Goal: Task Accomplishment & Management: Manage account settings

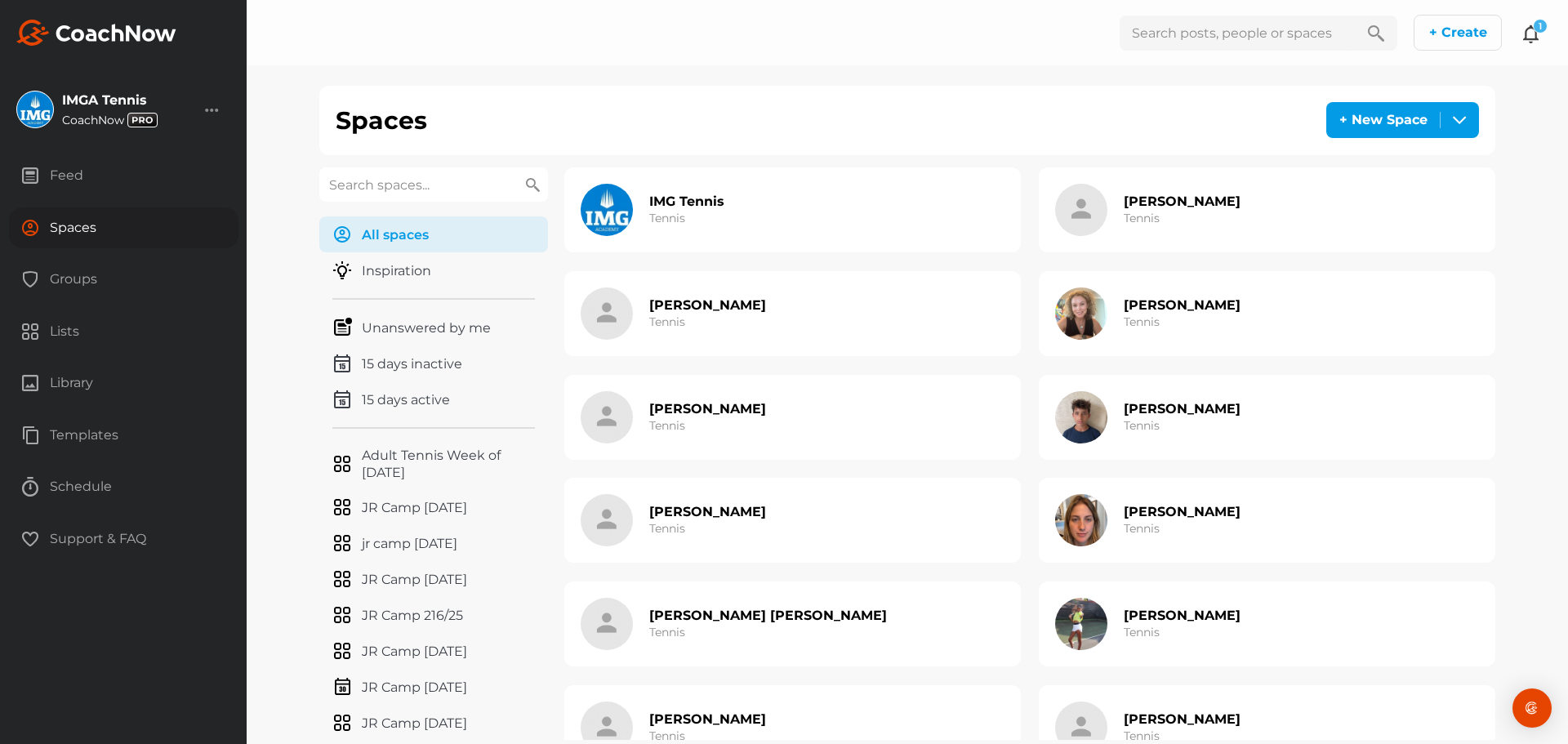
click at [1531, 40] on icon at bounding box center [1531, 34] width 20 height 20
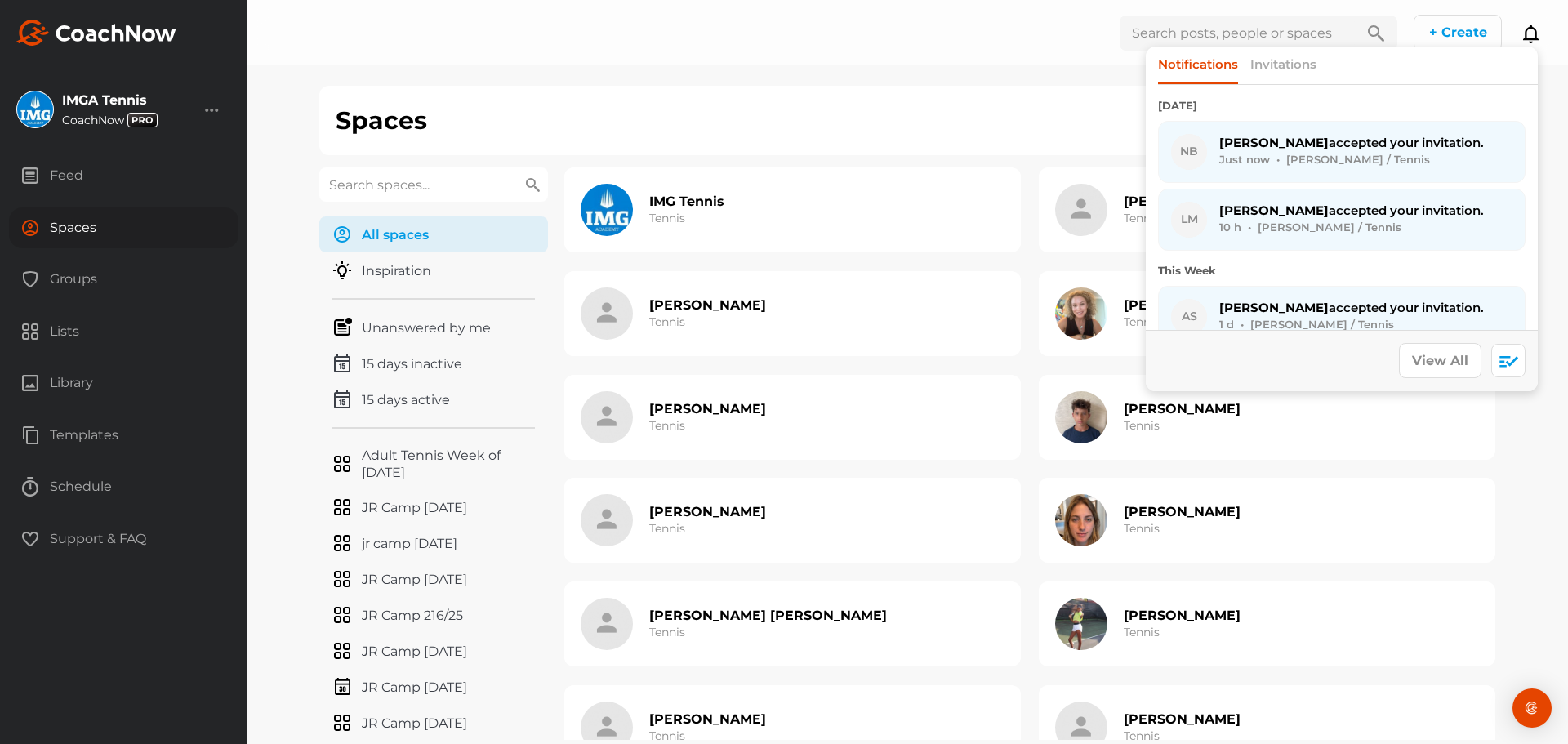
drag, startPoint x: 79, startPoint y: 186, endPoint x: 84, endPoint y: 198, distance: 13.0
click at [79, 186] on div "Feed" at bounding box center [124, 175] width 230 height 41
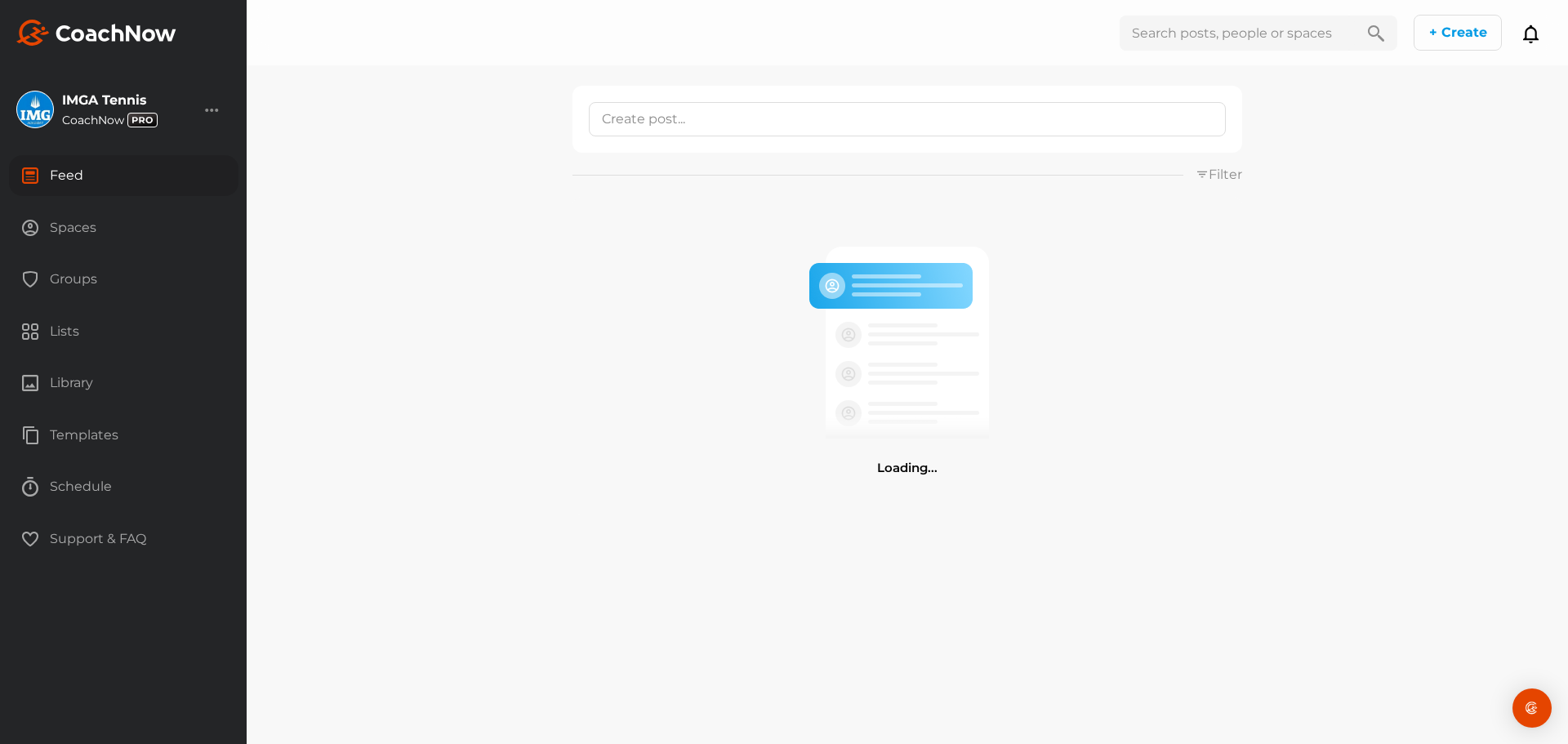
click at [99, 225] on div "Spaces" at bounding box center [124, 227] width 230 height 41
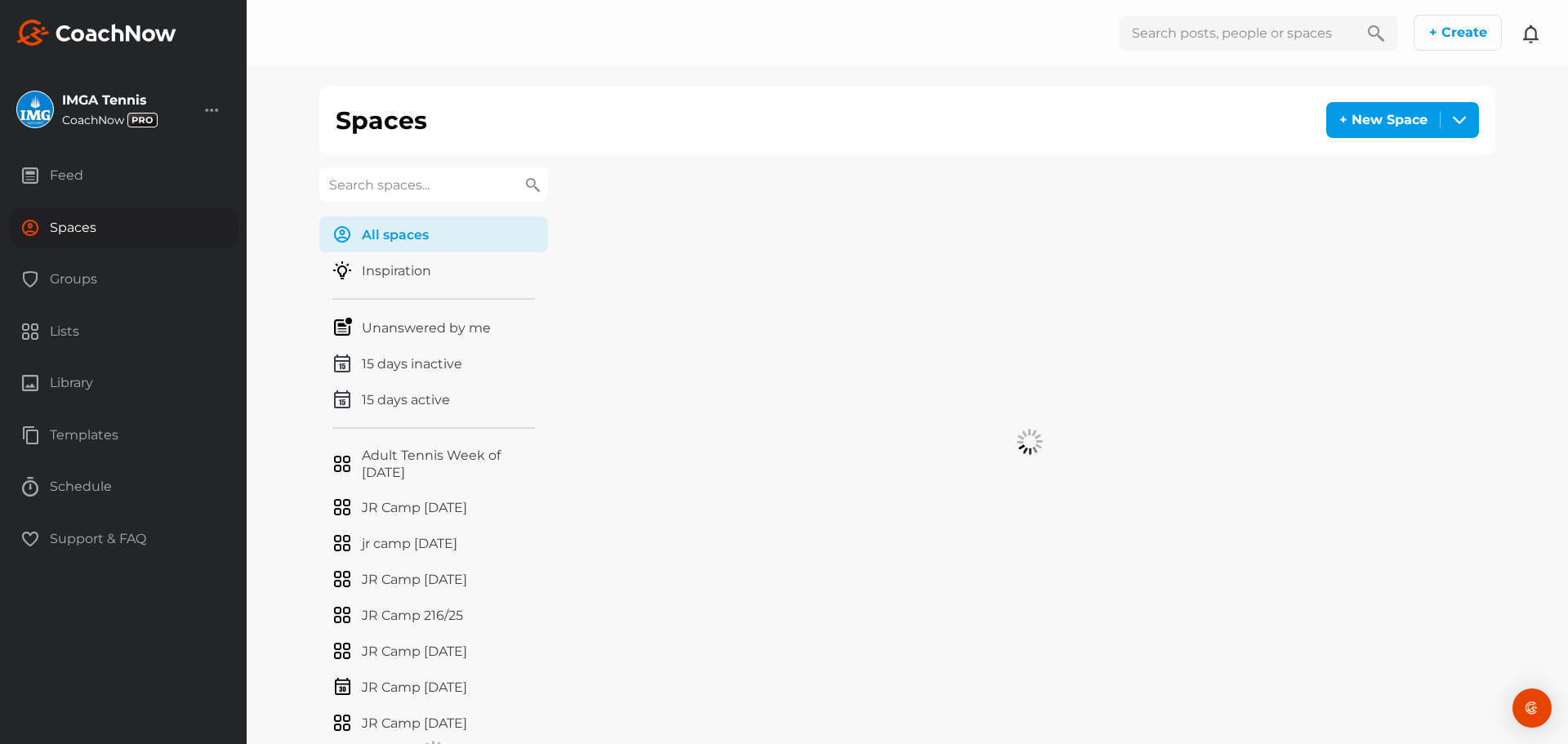
click at [1531, 36] on icon at bounding box center [1531, 34] width 20 height 20
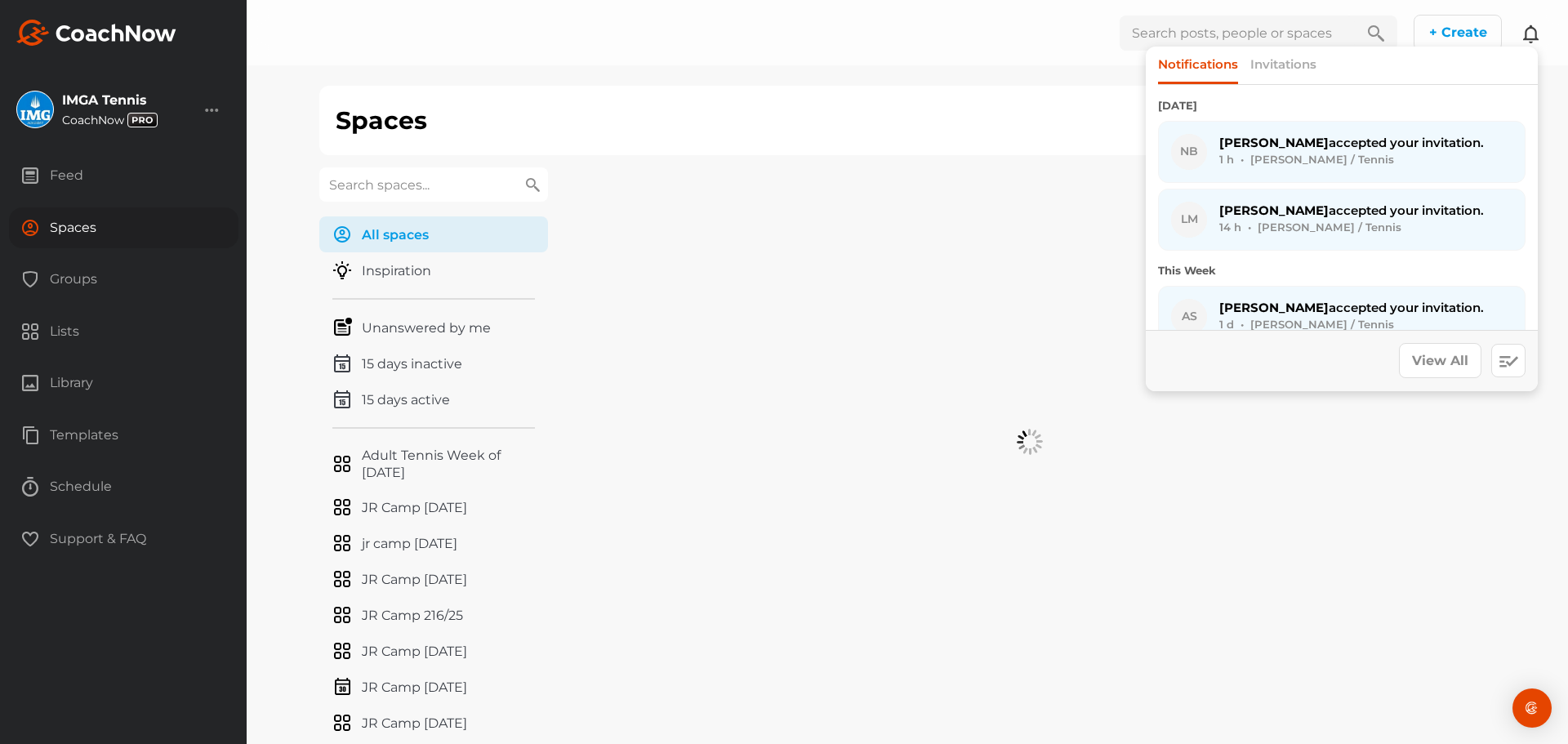
click at [1531, 36] on icon at bounding box center [1531, 34] width 20 height 20
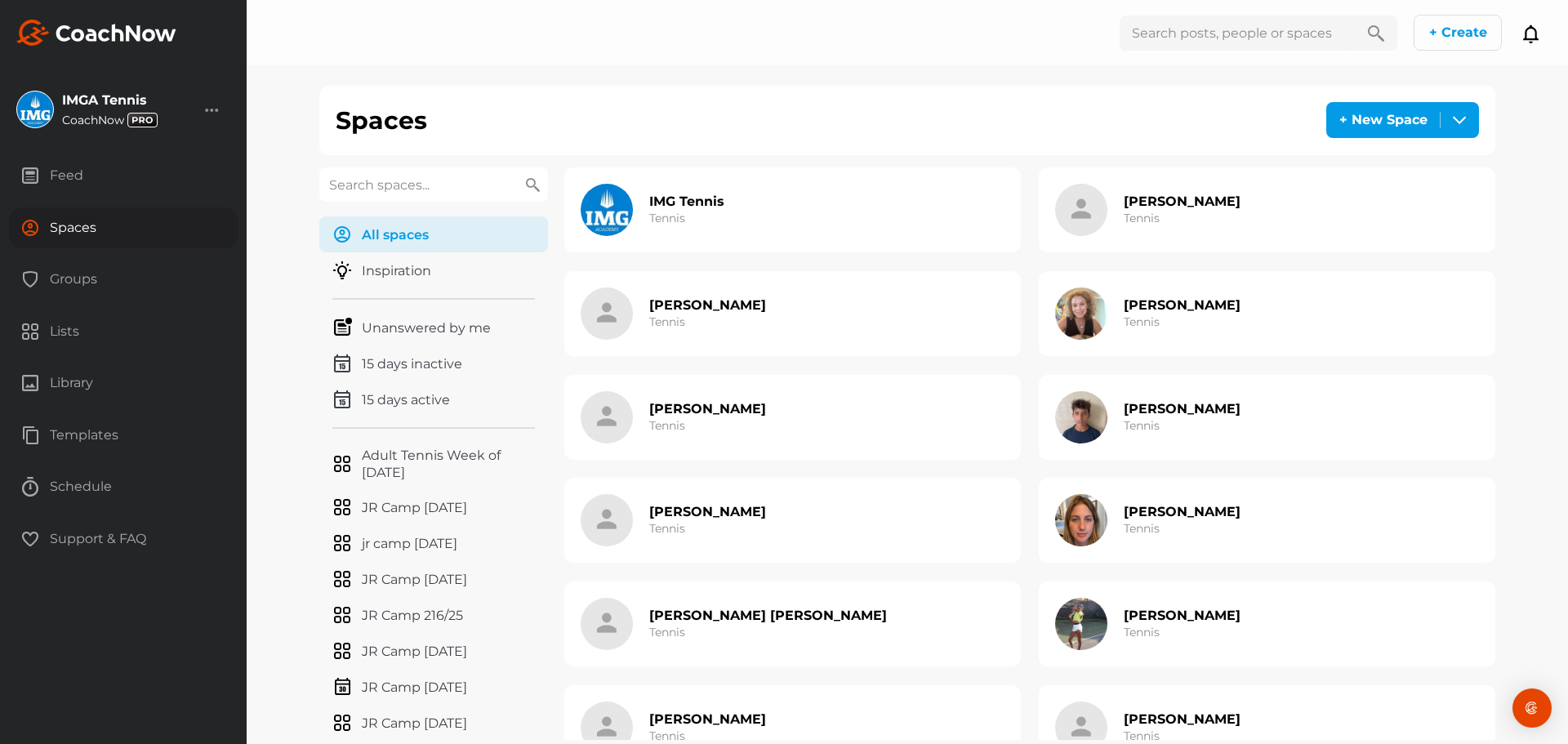
click at [463, 182] on input "text" at bounding box center [433, 184] width 229 height 35
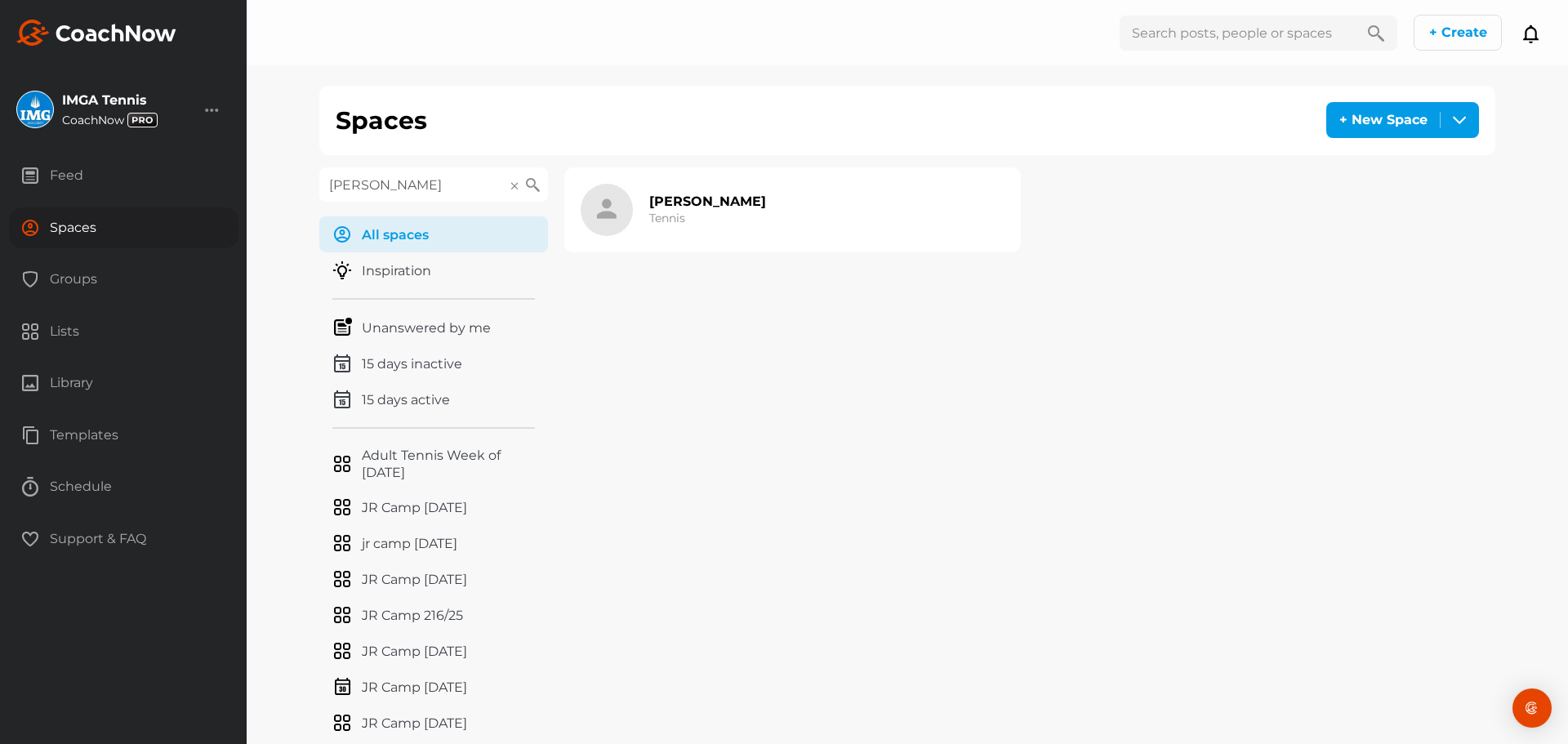
drag, startPoint x: 411, startPoint y: 181, endPoint x: 216, endPoint y: 189, distance: 195.2
click at [216, 189] on div "IMGA Tennis CoachNow Account Settings Organizations Tags Get Paid Benefits" at bounding box center [784, 372] width 1568 height 744
drag, startPoint x: 383, startPoint y: 177, endPoint x: 299, endPoint y: 172, distance: 84.1
click at [299, 172] on div "Spaces + New Space Create one Space Create multiple Spaces Spaces alexis v All …" at bounding box center [907, 416] width 1321 height 833
type input "b"
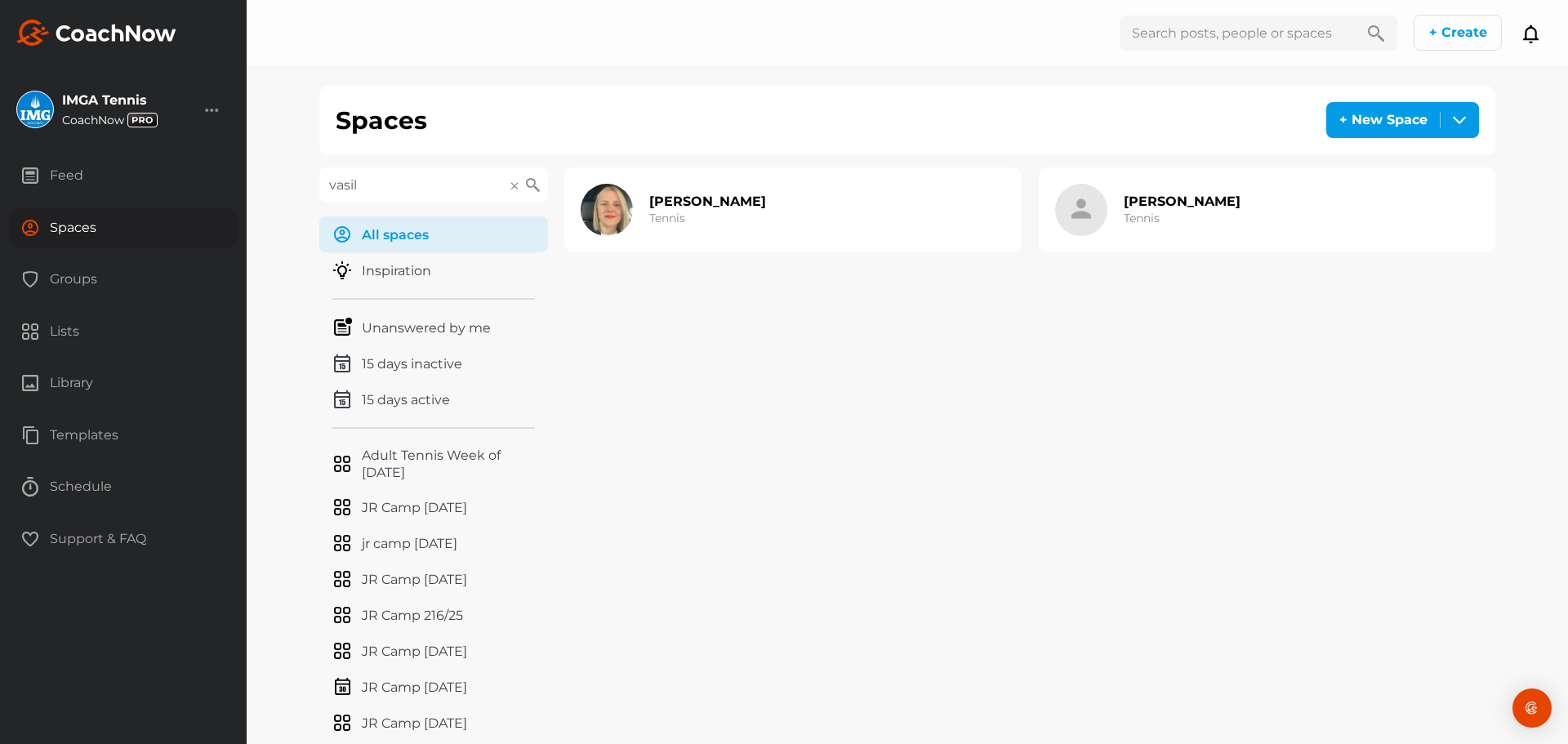
type input "vasil"
click at [1138, 197] on h2 "Cristina Vasile" at bounding box center [1182, 200] width 117 height 17
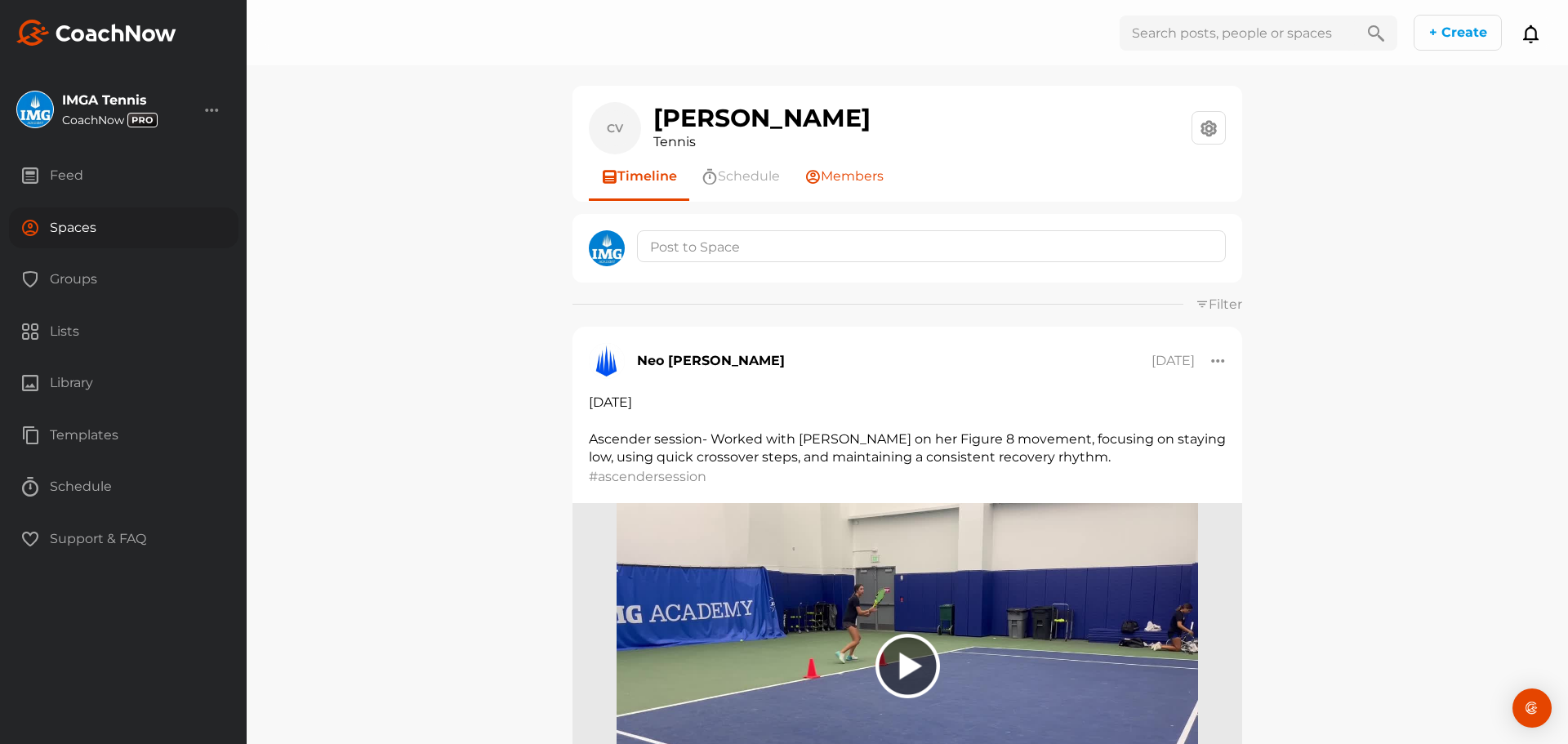
click at [877, 175] on span "Members" at bounding box center [851, 176] width 62 height 20
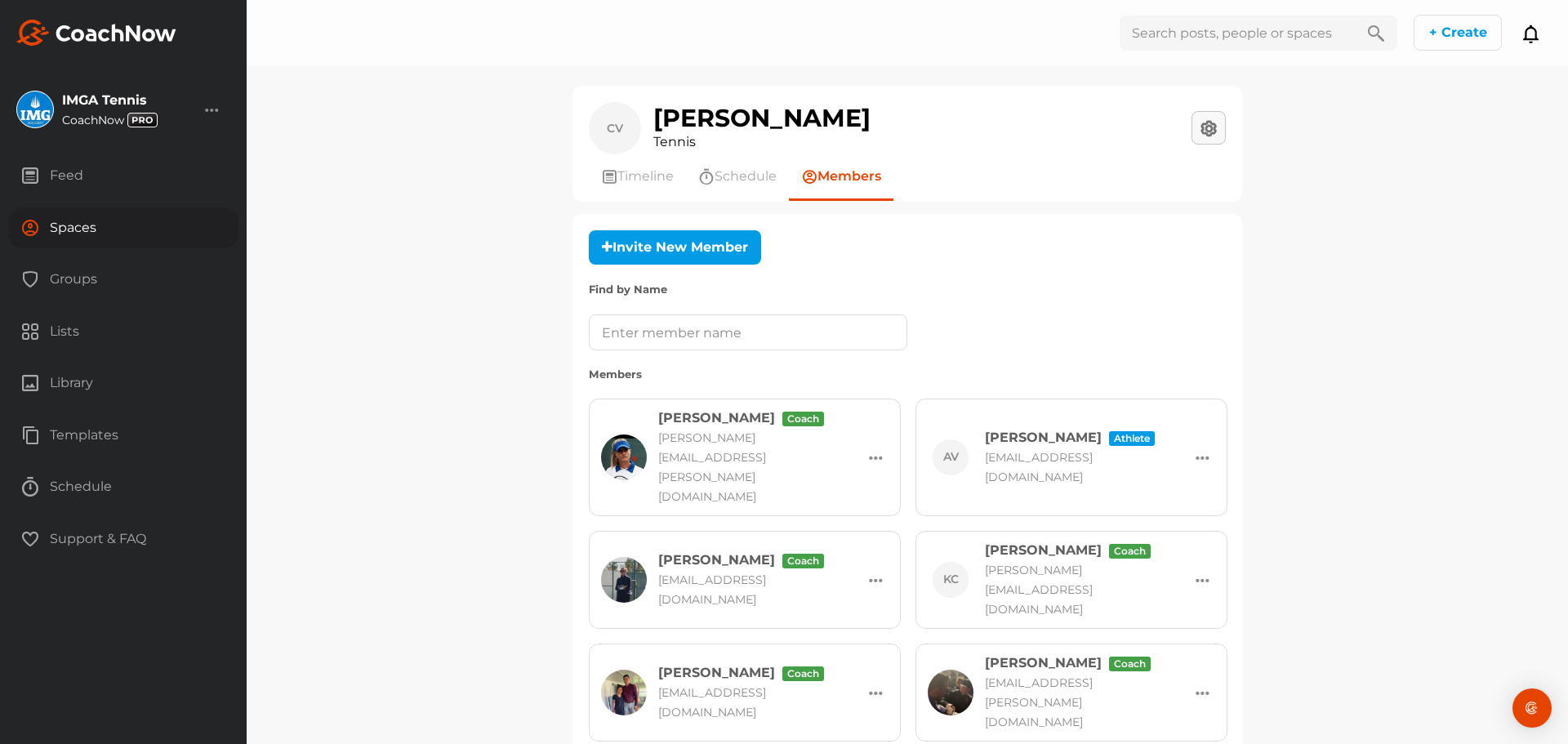
click at [1205, 134] on button at bounding box center [1208, 128] width 35 height 34
click at [1134, 163] on button "Space Settings" at bounding box center [1151, 174] width 147 height 52
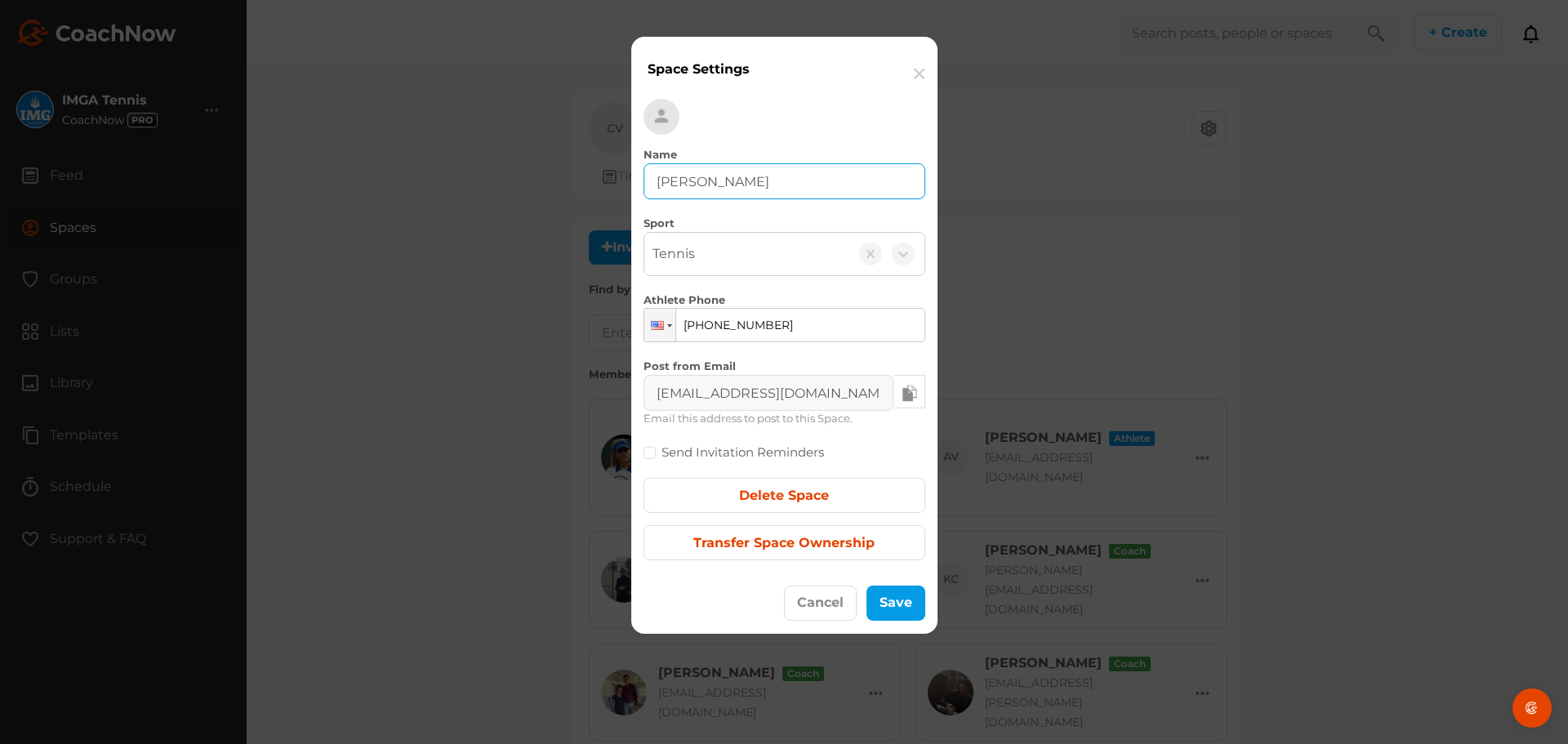
drag, startPoint x: 703, startPoint y: 181, endPoint x: 676, endPoint y: 185, distance: 27.3
click at [676, 185] on input "Cristina Vasile" at bounding box center [784, 181] width 281 height 36
type input "Alexia Vasile"
click at [900, 595] on div at bounding box center [896, 602] width 36 height 20
